Goal: Obtain resource: Obtain resource

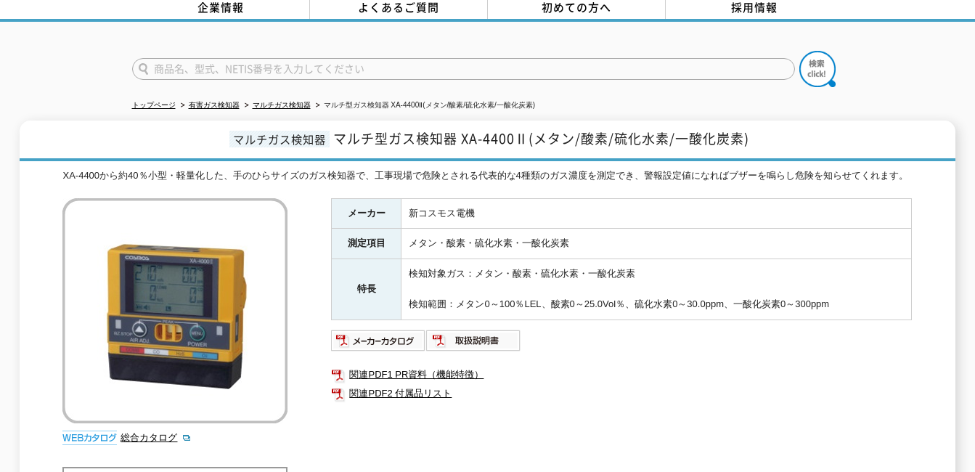
scroll to position [65, 0]
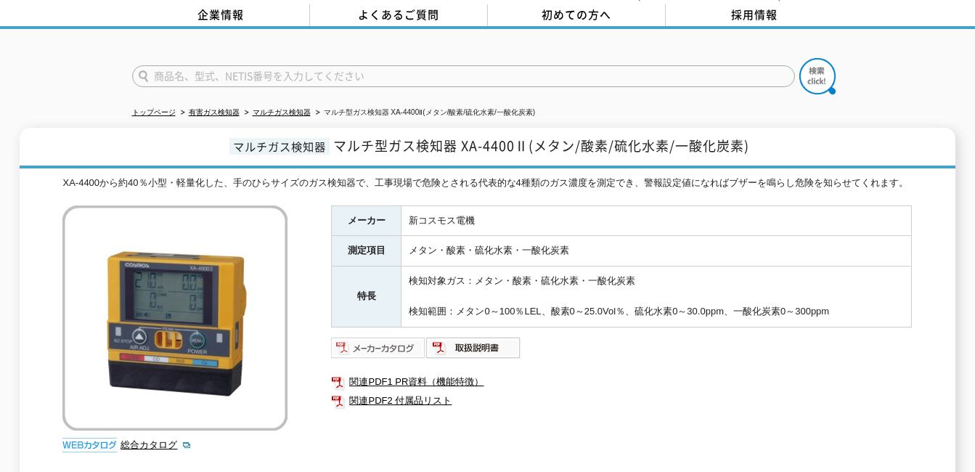
click at [385, 352] on img at bounding box center [378, 347] width 95 height 23
click at [538, 176] on div "XA-4400から約40％小型・軽量化した、手のひらサイズのガス検知器で、工事現場で危険とされる代表的な4種類のガス濃度を測定でき、警報設定値になればブザーを…" at bounding box center [486, 183] width 849 height 15
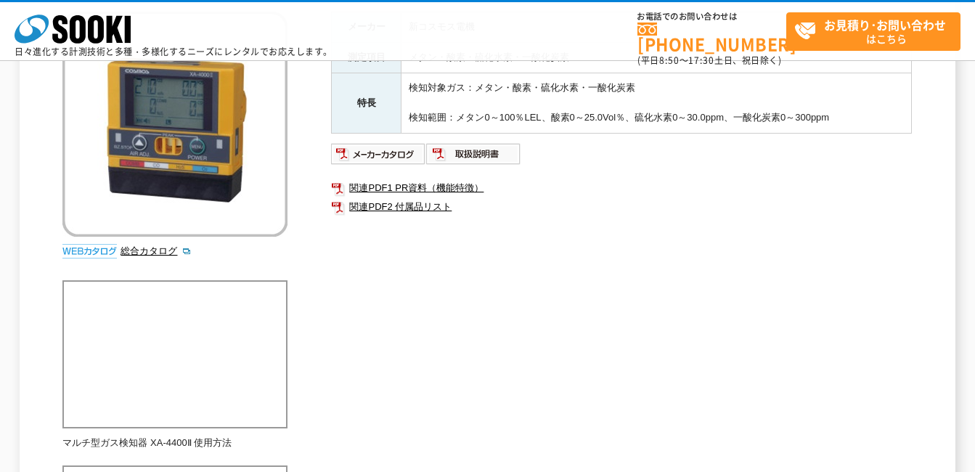
scroll to position [210, 0]
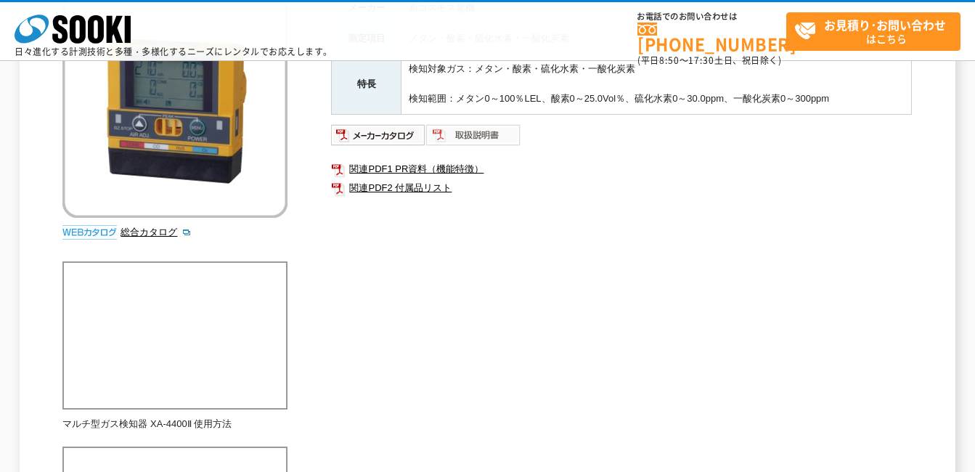
click at [473, 147] on img at bounding box center [473, 134] width 95 height 23
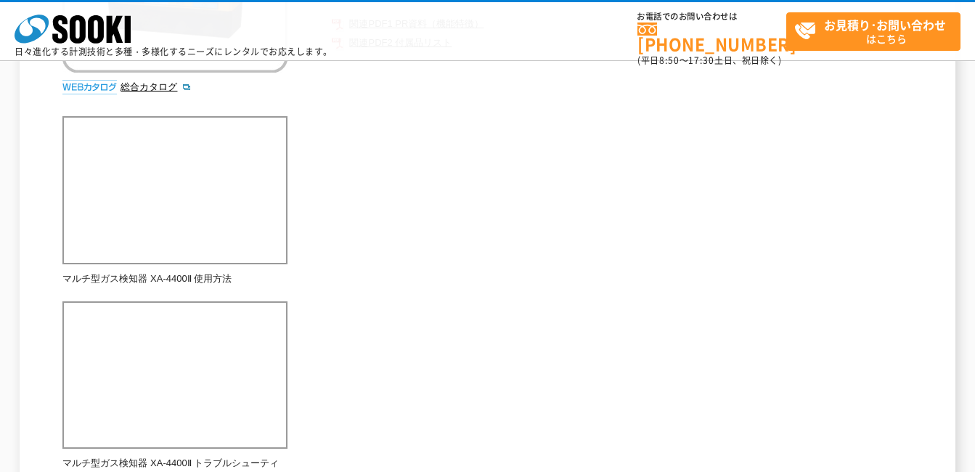
scroll to position [0, 0]
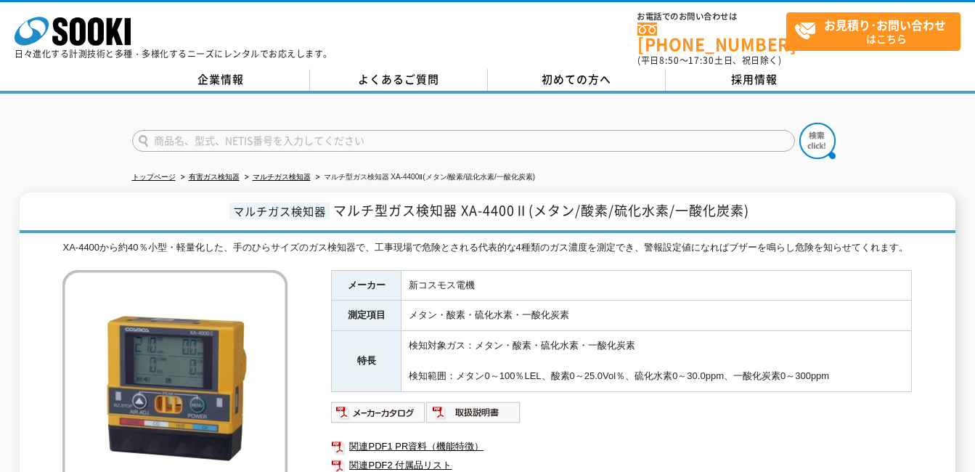
click at [22, 0] on div "株式会社 ソーキ spMenu 日々進化する計測技術と多種・多様化するニーズにレンタルでお応えします。 お電話でのお問い合わせは [PHONE_NUMBER]…" at bounding box center [487, 33] width 975 height 67
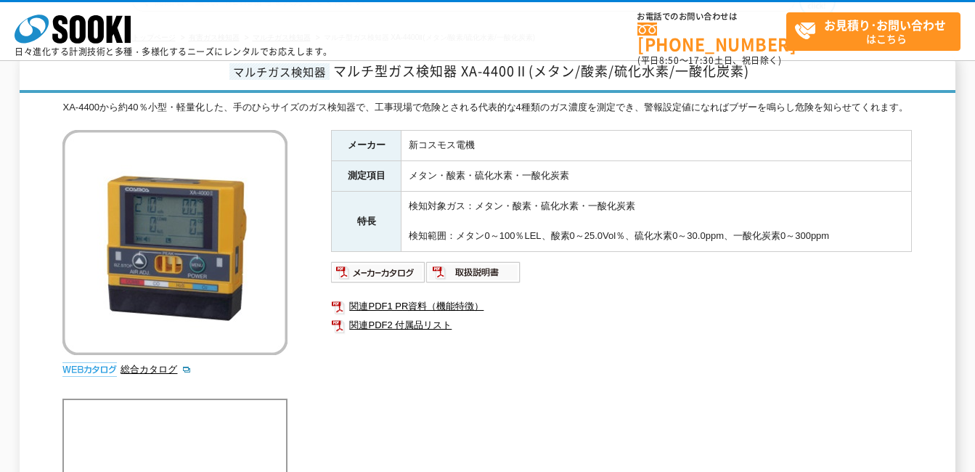
scroll to position [65, 0]
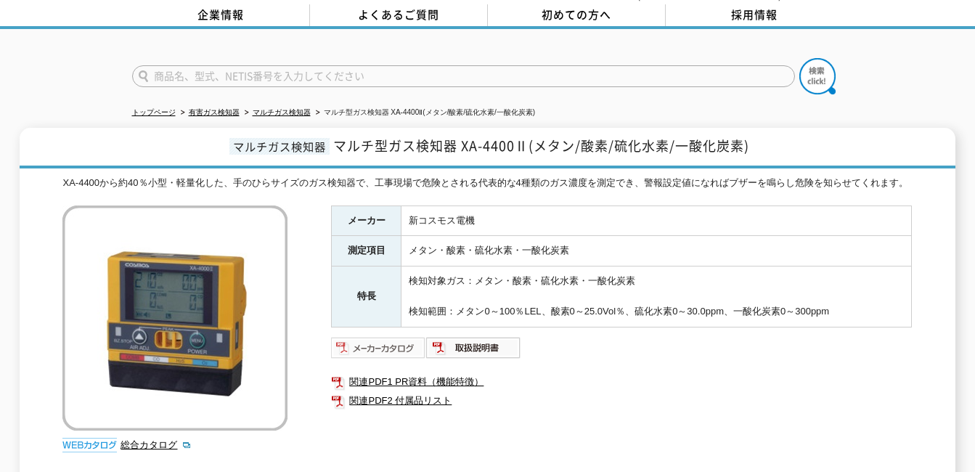
click at [388, 359] on img at bounding box center [378, 347] width 95 height 23
